Goal: Navigation & Orientation: Find specific page/section

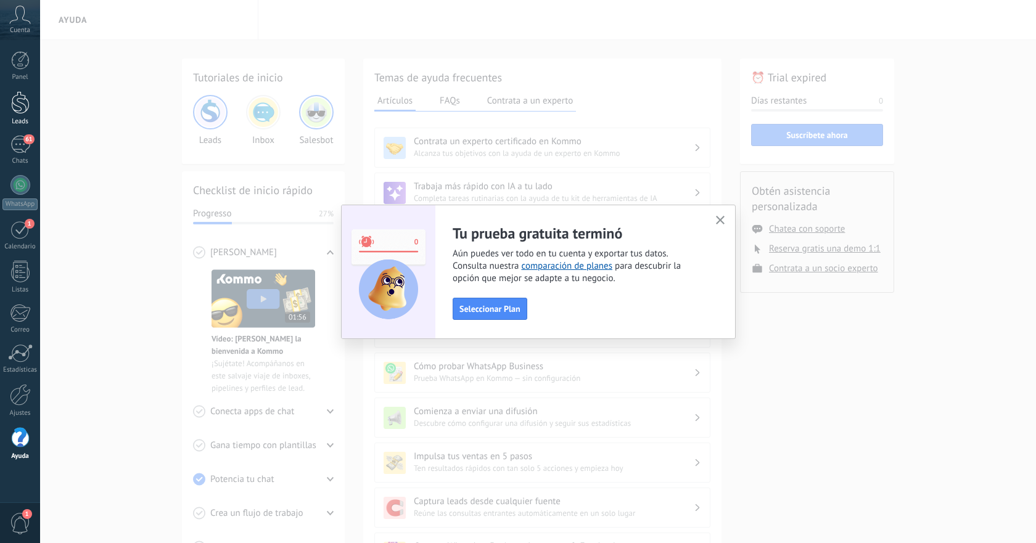
click at [24, 108] on div at bounding box center [20, 102] width 18 height 23
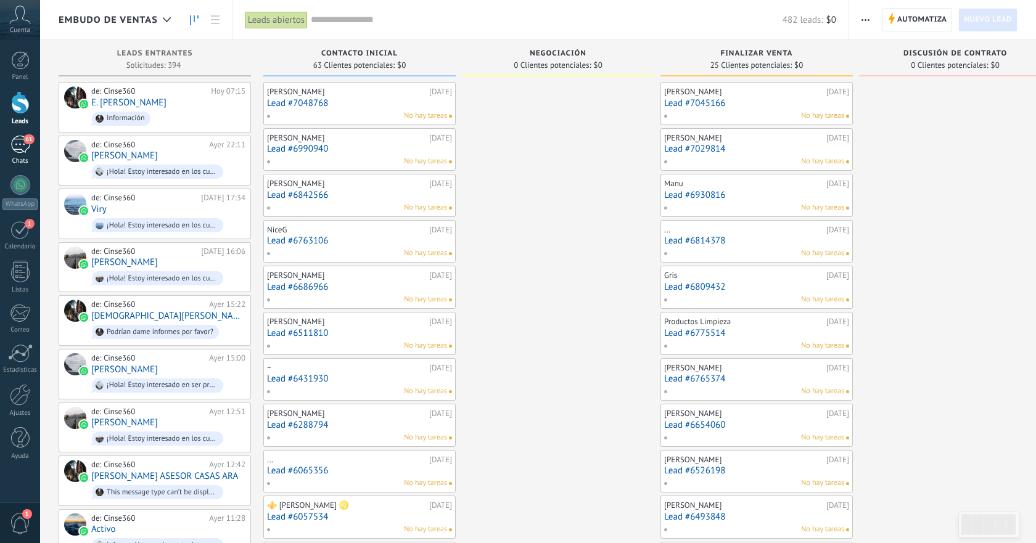
click at [24, 146] on div "61" at bounding box center [20, 145] width 20 height 18
